Goal: Understand process/instructions

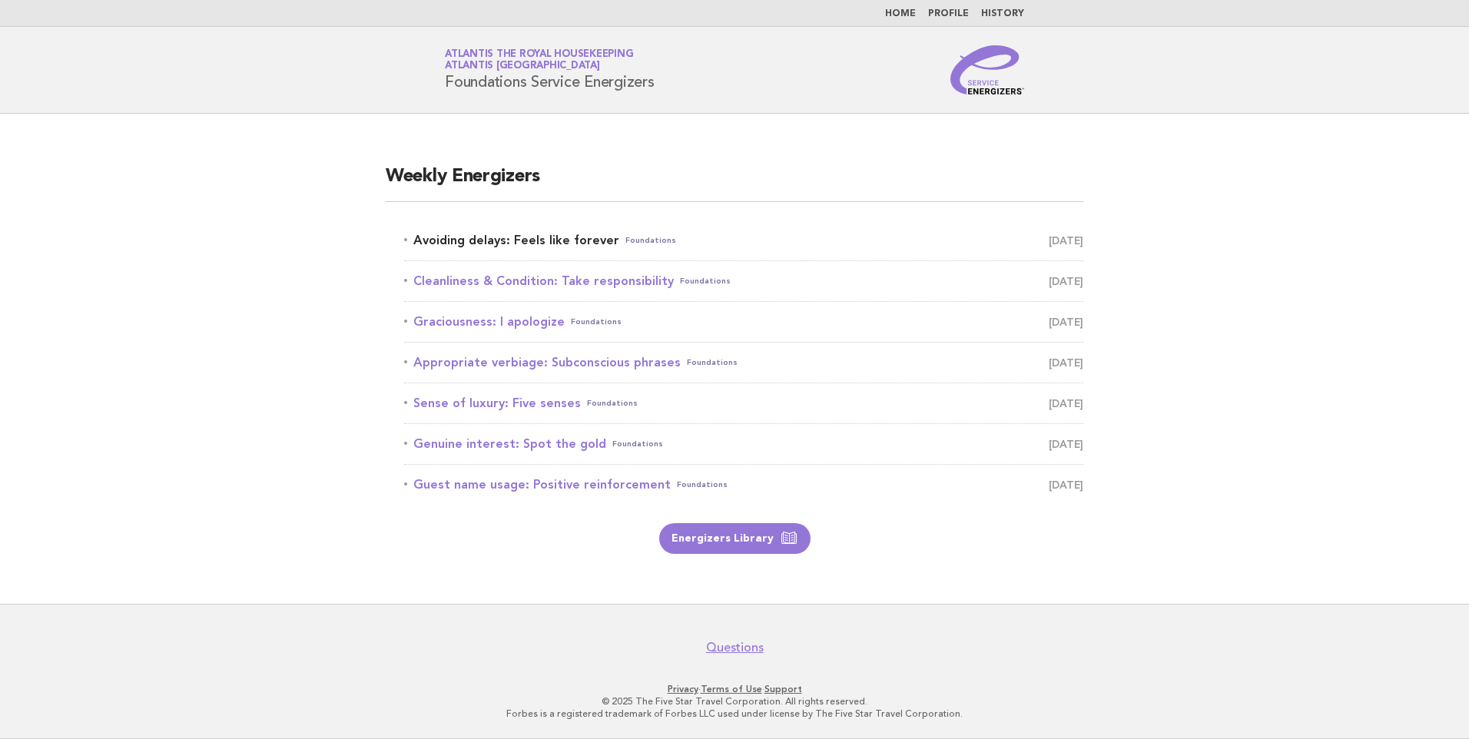
click at [587, 237] on link "Avoiding delays: Feels like forever Foundations September 7" at bounding box center [743, 241] width 679 height 22
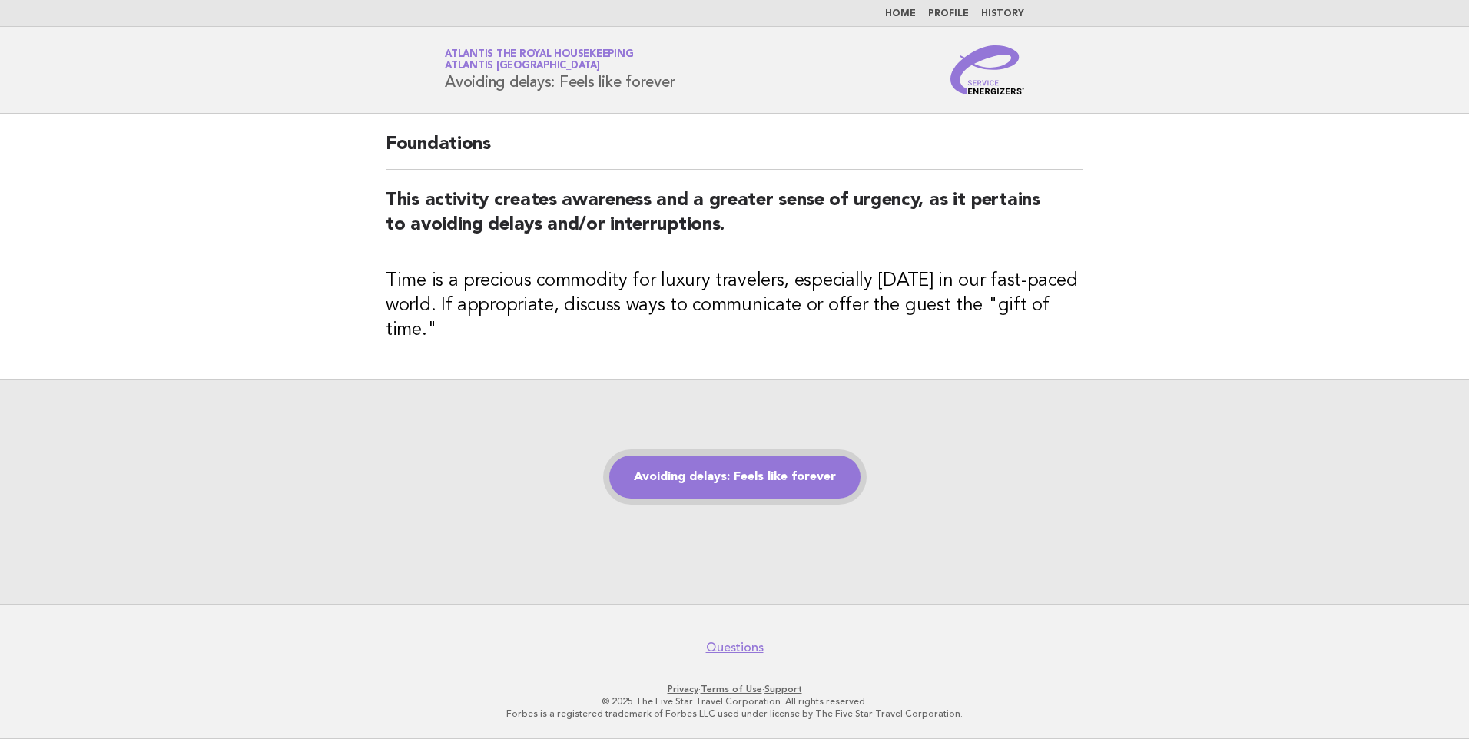
click at [680, 467] on link "Avoiding delays: Feels like forever" at bounding box center [734, 476] width 251 height 43
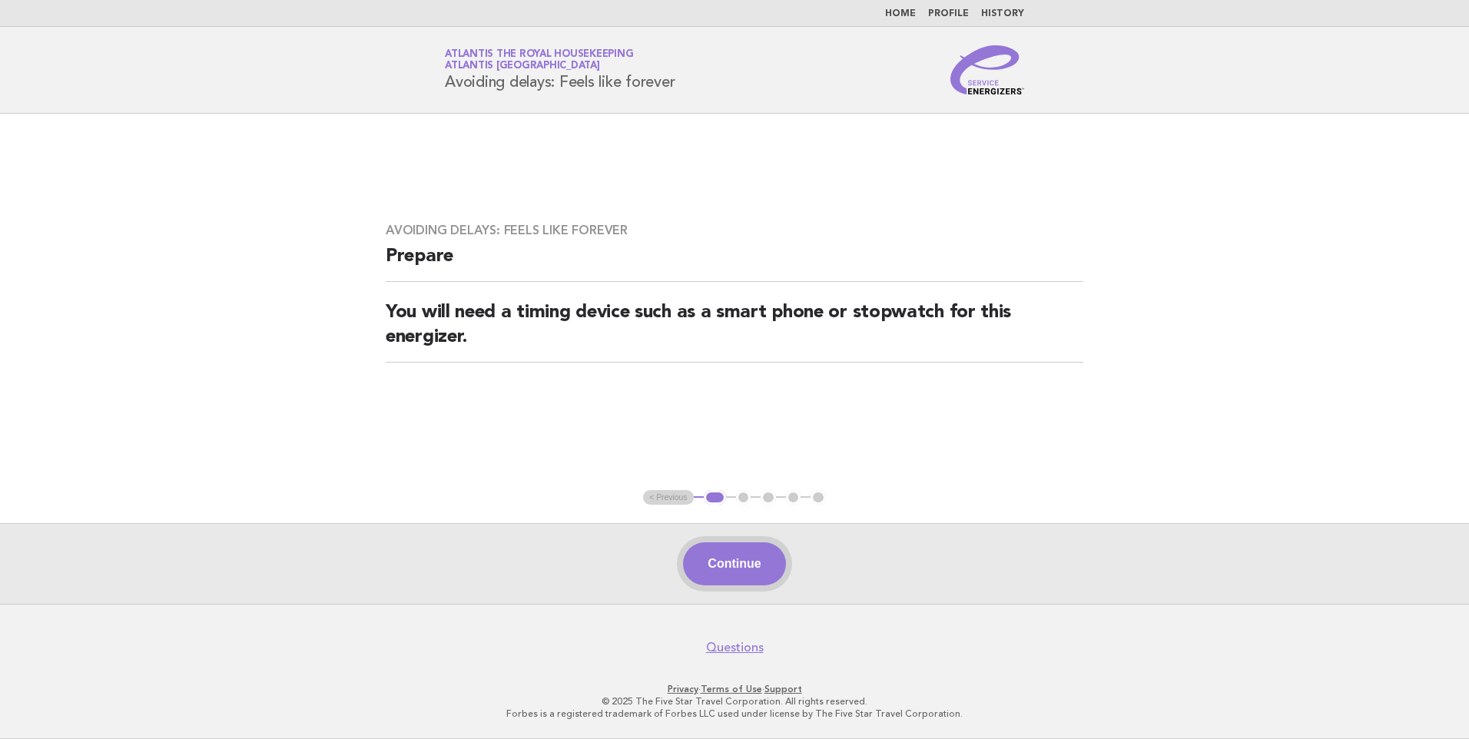
click at [733, 557] on button "Continue" at bounding box center [734, 563] width 102 height 43
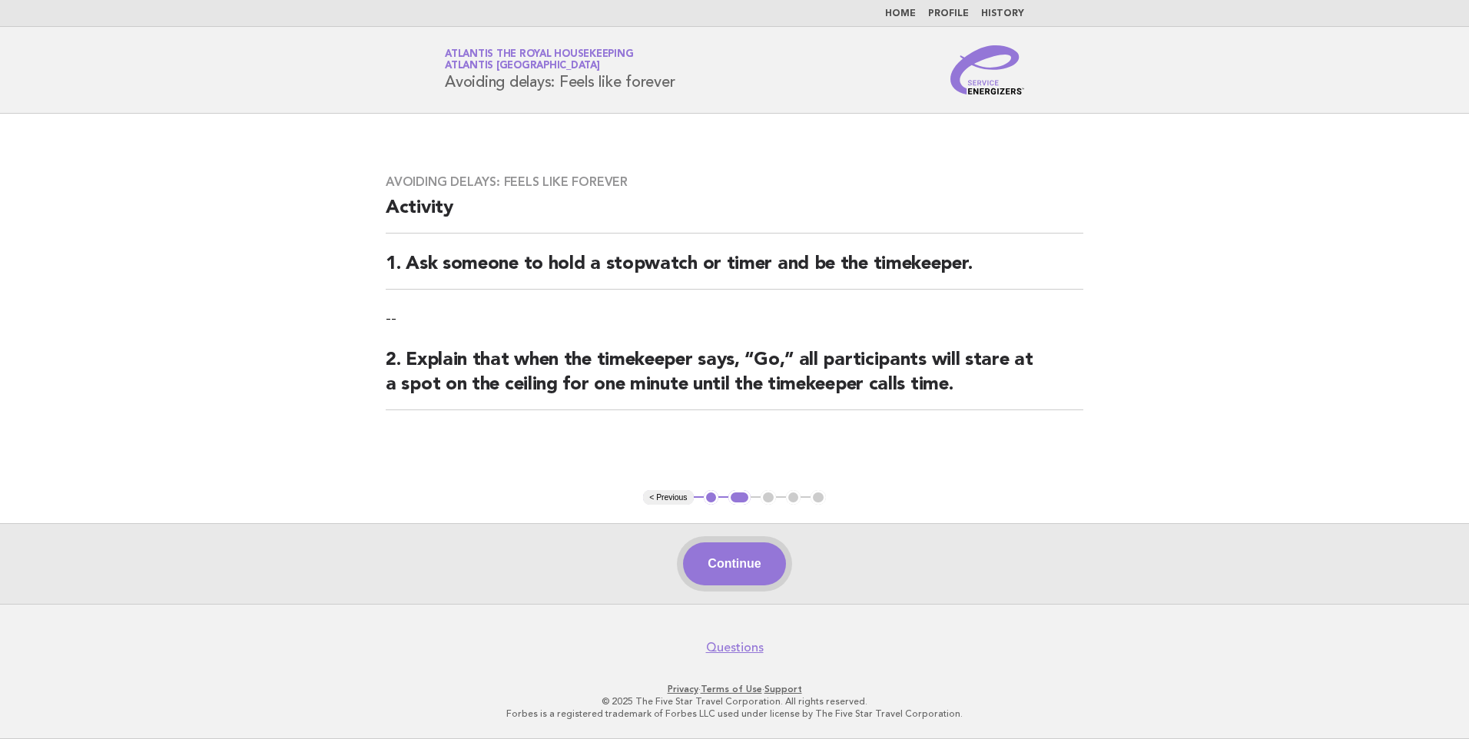
click at [730, 561] on button "Continue" at bounding box center [734, 563] width 102 height 43
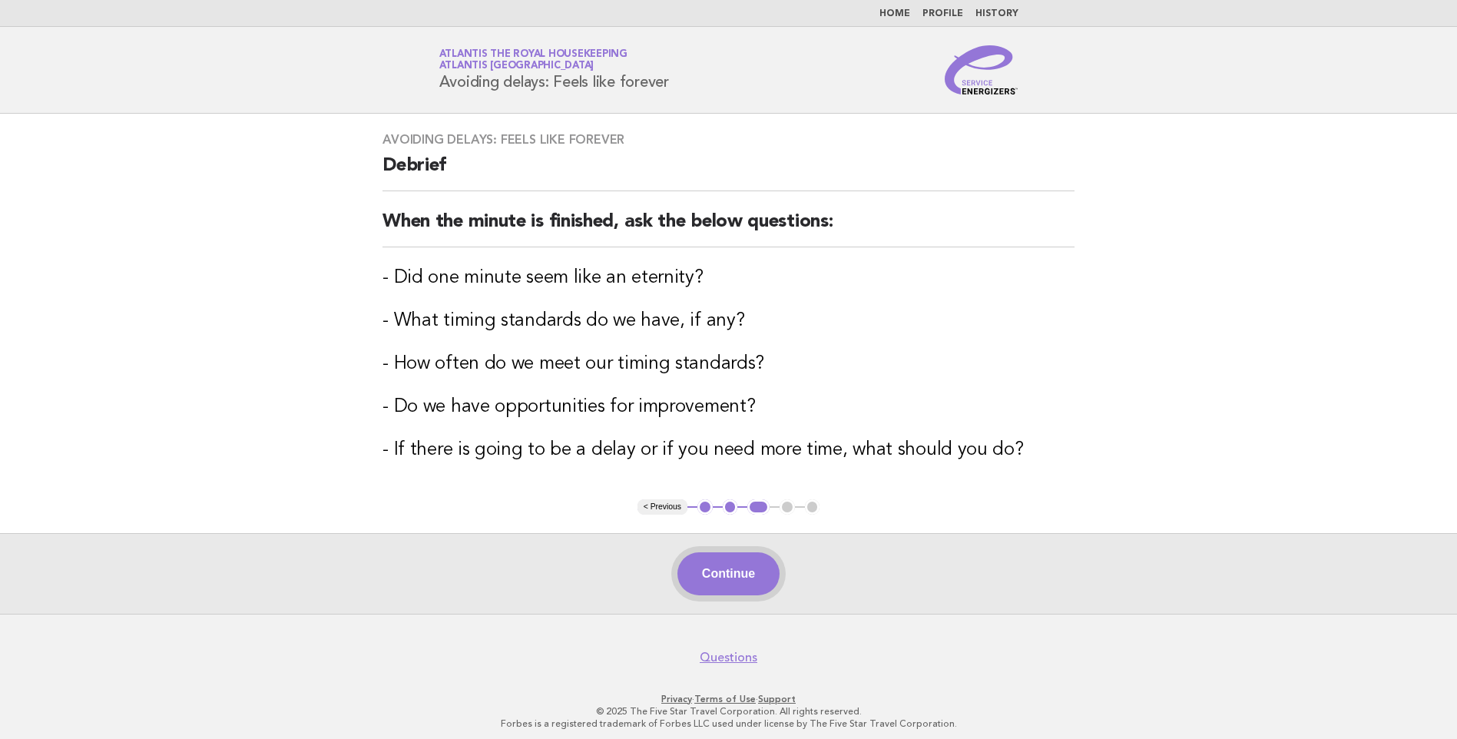
click at [760, 572] on button "Continue" at bounding box center [728, 573] width 102 height 43
